Goal: Information Seeking & Learning: Compare options

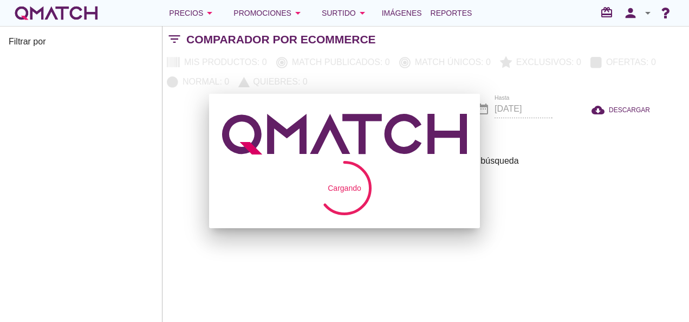
checkbox input "false"
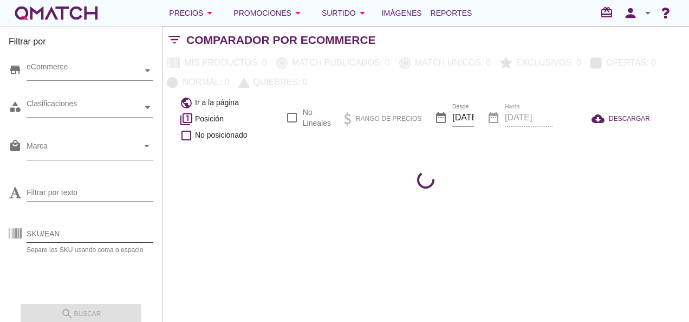
click at [51, 236] on input "SKU/EAN" at bounding box center [90, 233] width 127 height 17
paste input "1382218p 1366994p 1382213p 1367618p 1435318p 1360508p 1435325p 1452245p 1367623…"
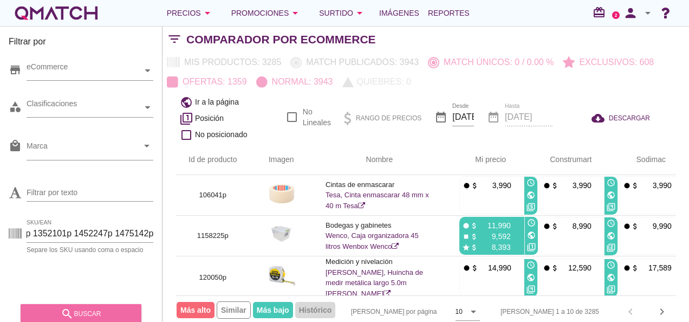
click at [103, 311] on div "search buscar" at bounding box center [80, 313] width 103 height 13
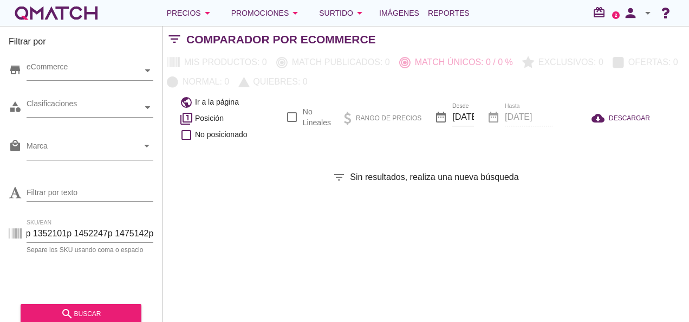
drag, startPoint x: 29, startPoint y: 233, endPoint x: 174, endPoint y: 245, distance: 145.1
click at [178, 248] on div "Filtrar por store eCommerce category Clasificaciones local_mall Marca arrow_dro…" at bounding box center [425, 174] width 526 height 296
type input "1"
paste input "1382218p 1366994p 1382213p 1367618p 1435318p 1360508p 1435325p 1452245p 1367623…"
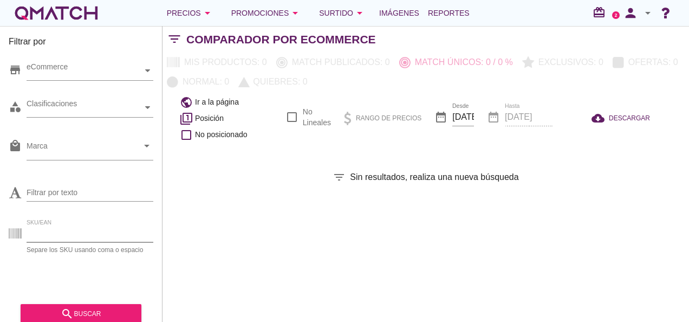
type input "1382218p 1366994p 1382213p 1367618p 1435318p 1360508p 1435325p 1452245p 1367623…"
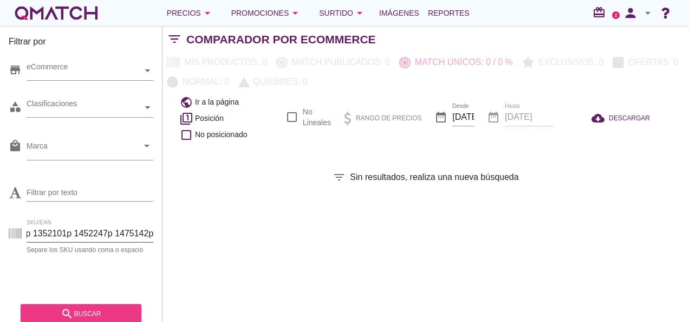
click at [89, 309] on div "search buscar" at bounding box center [80, 313] width 103 height 13
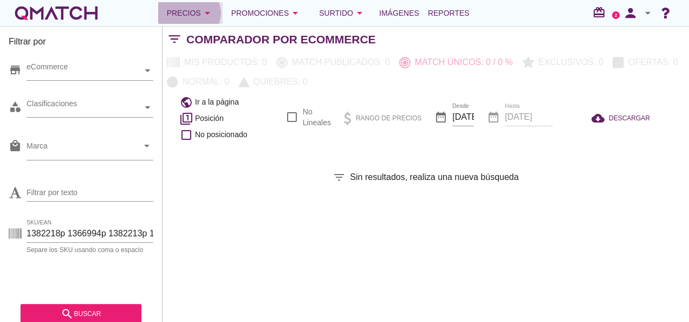
click at [191, 11] on div "Precios arrow_drop_down" at bounding box center [190, 12] width 47 height 13
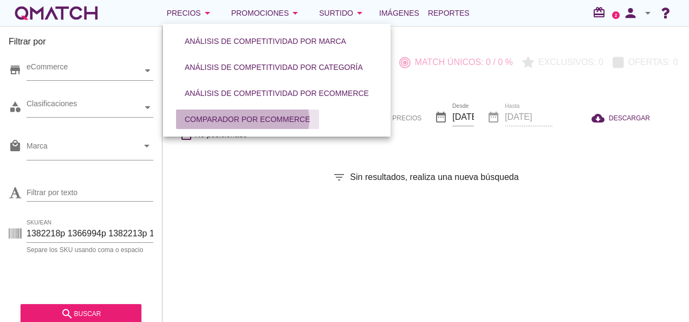
click at [201, 112] on button "Comparador por eCommerce" at bounding box center [247, 118] width 143 height 19
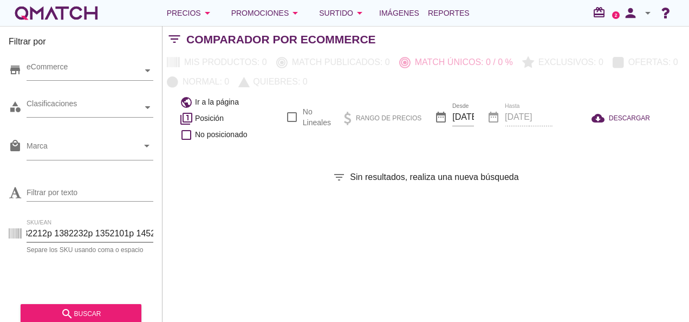
scroll to position [0, 569]
drag, startPoint x: 26, startPoint y: 231, endPoint x: 207, endPoint y: 237, distance: 181.5
click at [207, 237] on div "Filtrar por store eCommerce category Clasificaciones local_mall Marca arrow_dro…" at bounding box center [425, 174] width 526 height 296
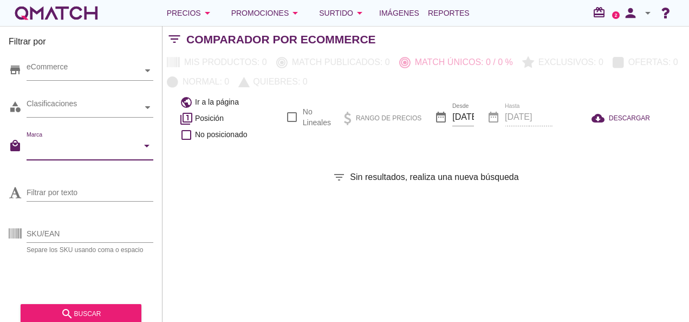
click at [130, 146] on input "Marca" at bounding box center [83, 148] width 112 height 17
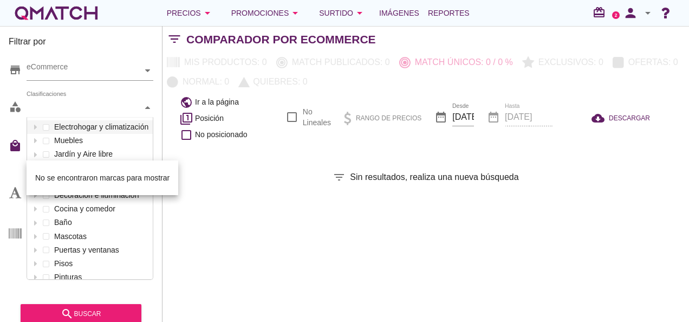
click at [133, 100] on div "Clasificaciones" at bounding box center [85, 107] width 116 height 19
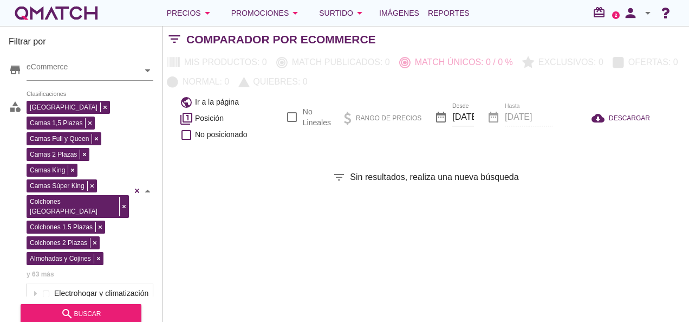
click at [62, 164] on div "Camas 1 Plaza Camas 1,5 Plazas Camas Full y [GEOGRAPHIC_DATA] [GEOGRAPHIC_DATA]…" at bounding box center [90, 191] width 127 height 186
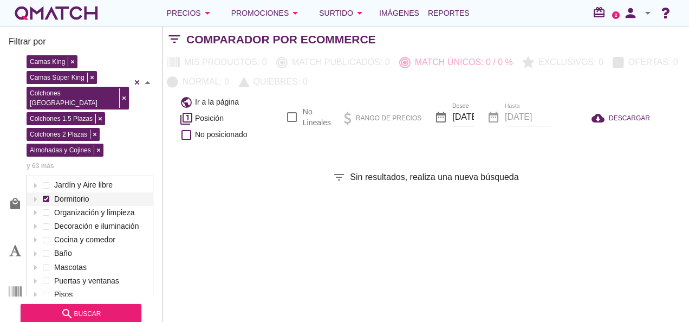
scroll to position [48, 0]
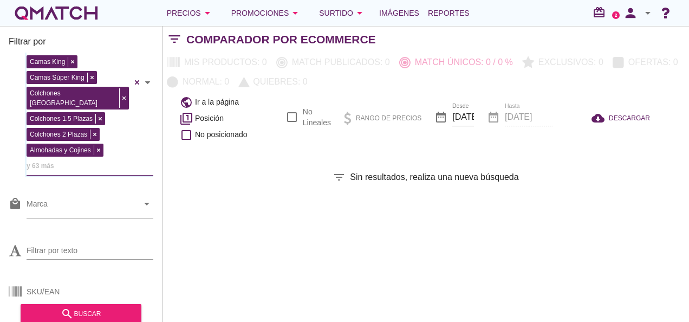
click at [153, 138] on div "Filtrar por store eCommerce category Camas 1 [GEOGRAPHIC_DATA],5 Plazas Camas F…" at bounding box center [81, 174] width 162 height 296
click at [90, 305] on button "search buscar" at bounding box center [81, 313] width 121 height 19
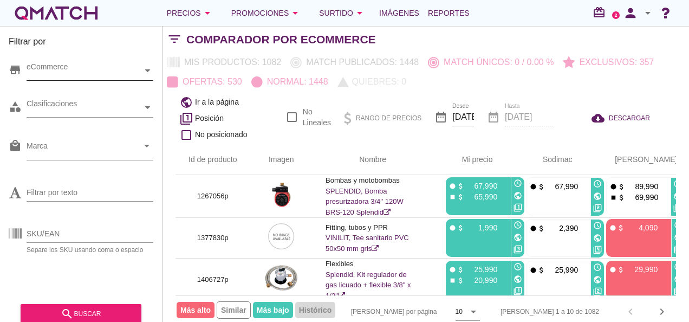
click at [139, 79] on div "store eCommerce category [GEOGRAPHIC_DATA],5 Plazas Camas Full y [GEOGRAPHIC_DA…" at bounding box center [81, 175] width 145 height 244
click at [66, 239] on input "SKU/EAN" at bounding box center [90, 233] width 127 height 17
paste input "1382218p 1366994p 1382213p 1367618p 1435318p 1360508p 1435325p 1452245p 1367623…"
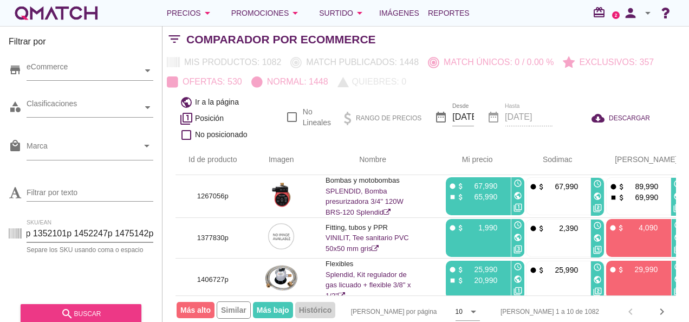
type input "1382218p 1366994p 1382213p 1367618p 1435318p 1360508p 1435325p 1452245p 1367623…"
click at [73, 310] on icon "search" at bounding box center [67, 313] width 13 height 13
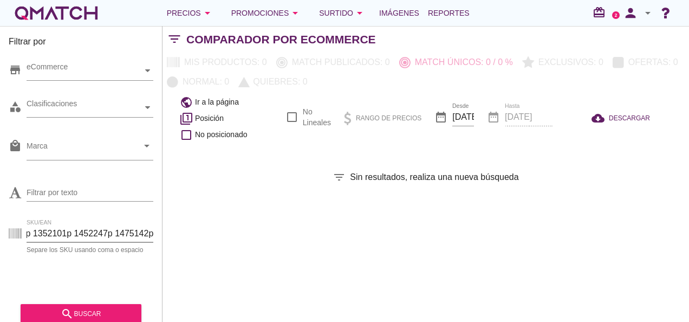
drag, startPoint x: 28, startPoint y: 230, endPoint x: 177, endPoint y: 237, distance: 149.1
click at [177, 237] on div "Filtrar por store eCommerce category Clasificaciones local_mall Marca arrow_dro…" at bounding box center [425, 174] width 526 height 296
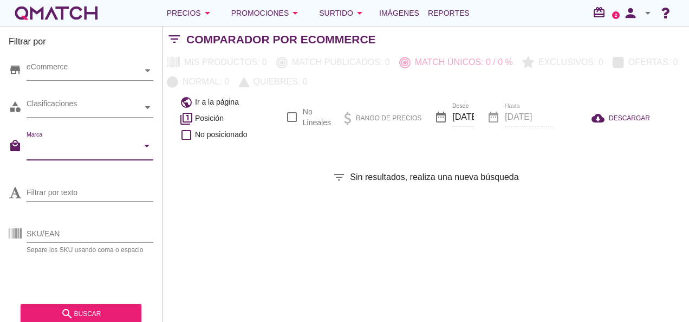
click at [105, 142] on input "Marca" at bounding box center [83, 148] width 112 height 17
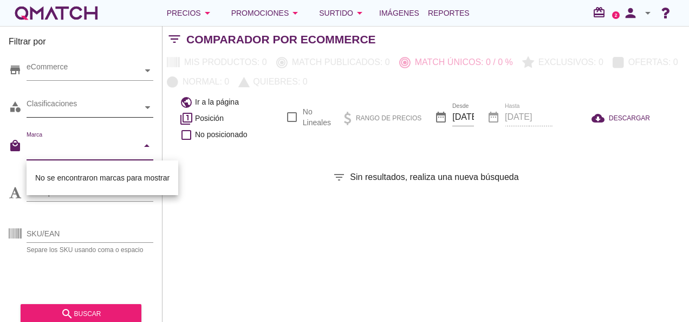
click at [101, 109] on div "Clasificaciones" at bounding box center [85, 107] width 116 height 11
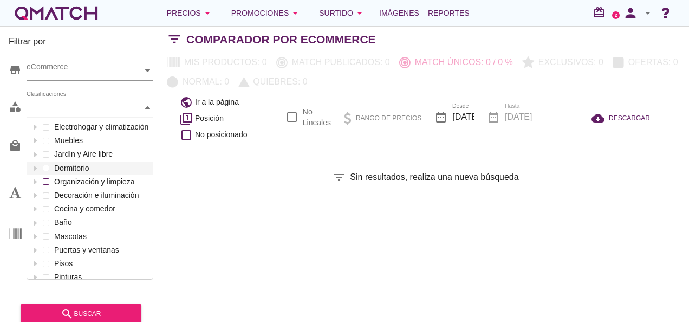
scroll to position [161, 126]
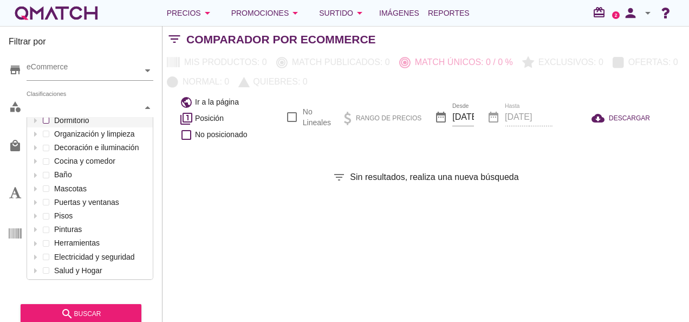
click at [82, 118] on div "Clasificaciones Electrohogar y climatización Muebles Jardín y Aire libre Dormit…" at bounding box center [90, 107] width 127 height 19
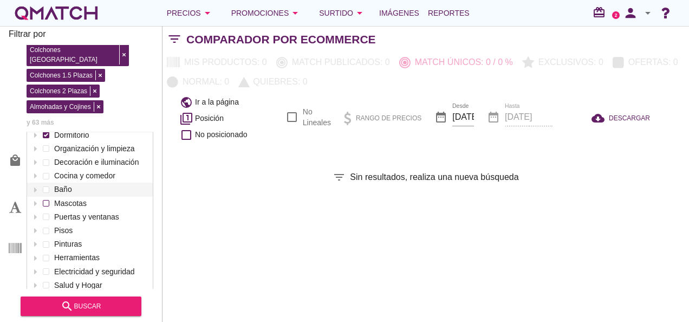
scroll to position [13, 0]
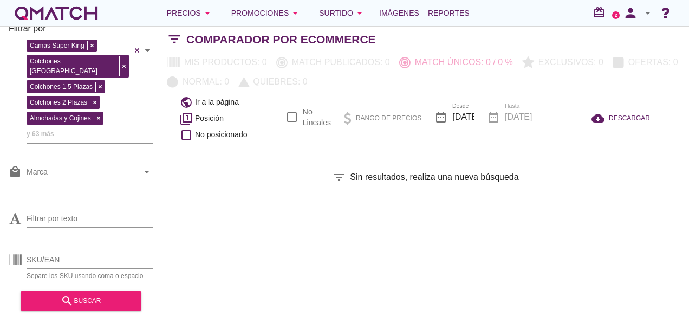
click at [167, 172] on div "filter_list Sin resultados, realiza una nueva búsqueda" at bounding box center [425, 177] width 526 height 13
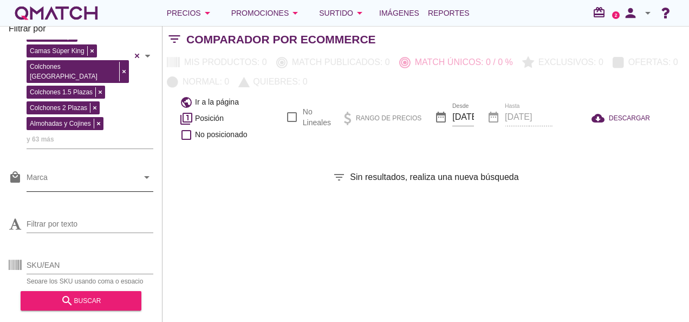
click at [99, 171] on input "Marca" at bounding box center [83, 179] width 112 height 17
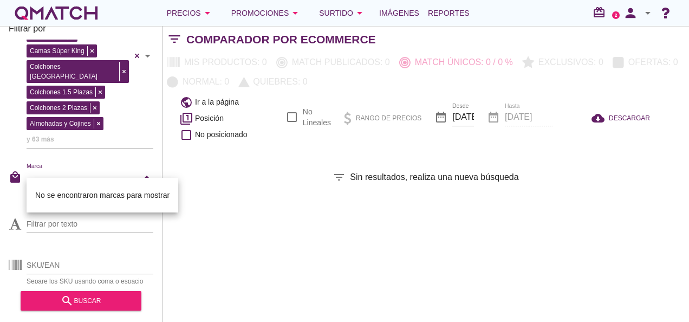
click at [119, 162] on div "local_mall Marca arrow_drop_down" at bounding box center [81, 182] width 145 height 40
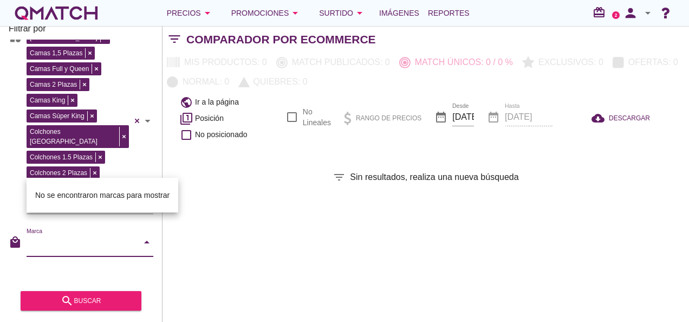
scroll to position [0, 0]
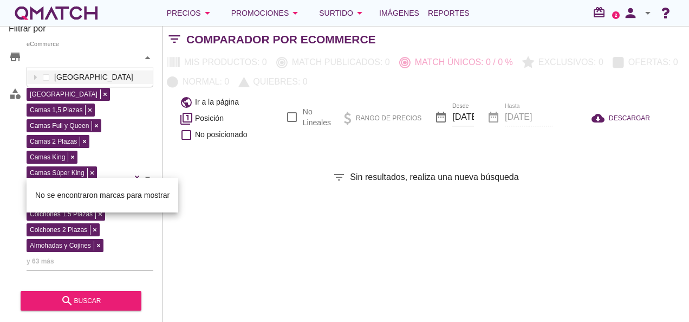
click at [94, 53] on div "eCommerce" at bounding box center [85, 57] width 116 height 11
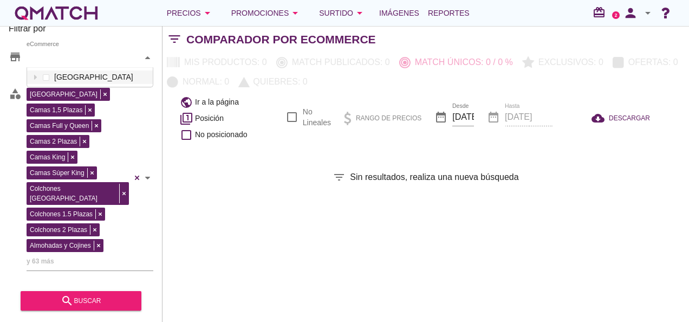
click at [116, 83] on div "[GEOGRAPHIC_DATA]" at bounding box center [90, 77] width 127 height 20
click at [122, 68] on div "eCommerce [GEOGRAPHIC_DATA]" at bounding box center [90, 57] width 127 height 19
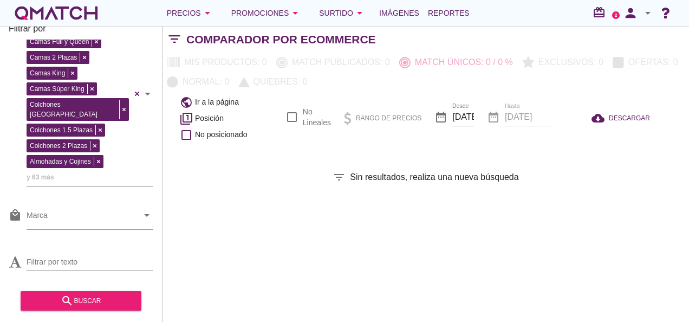
scroll to position [152, 0]
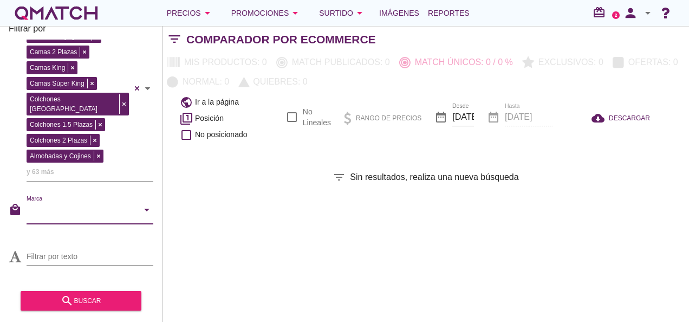
click at [97, 204] on input "Marca" at bounding box center [83, 212] width 112 height 17
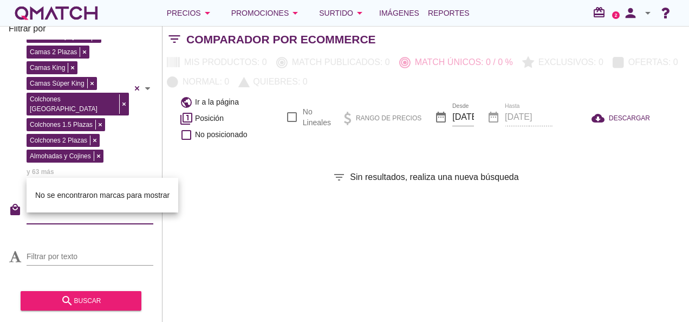
click at [162, 158] on div at bounding box center [162, 174] width 1 height 296
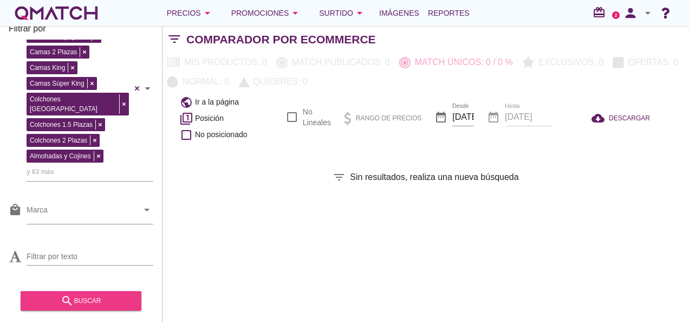
click at [116, 297] on div "search buscar" at bounding box center [80, 300] width 103 height 13
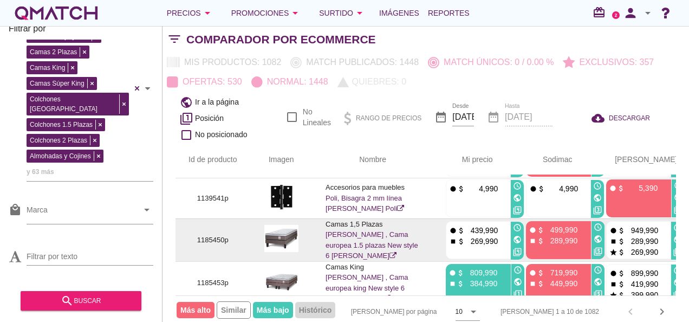
scroll to position [0, 0]
